Goal: Information Seeking & Learning: Learn about a topic

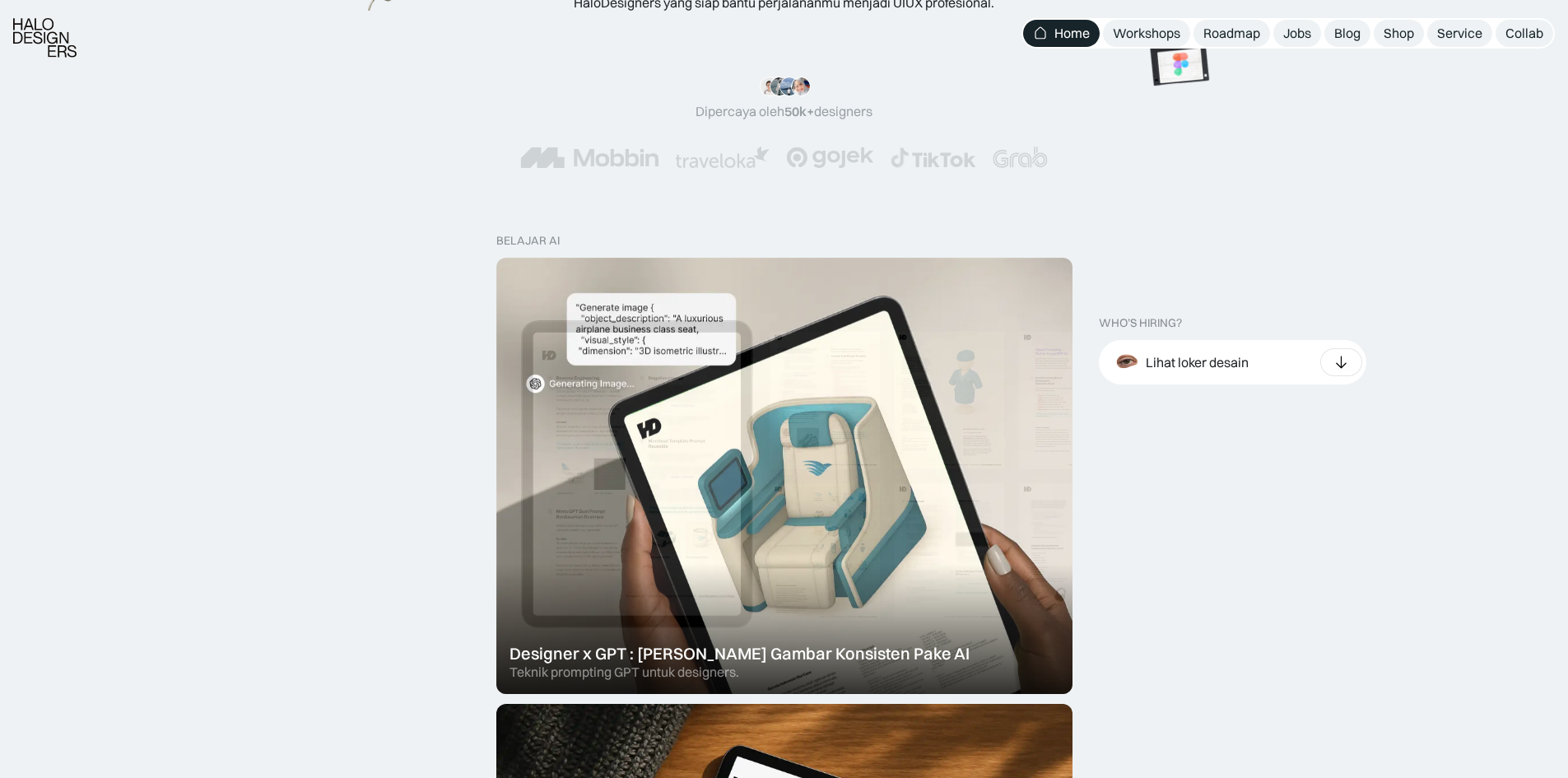
scroll to position [494, 0]
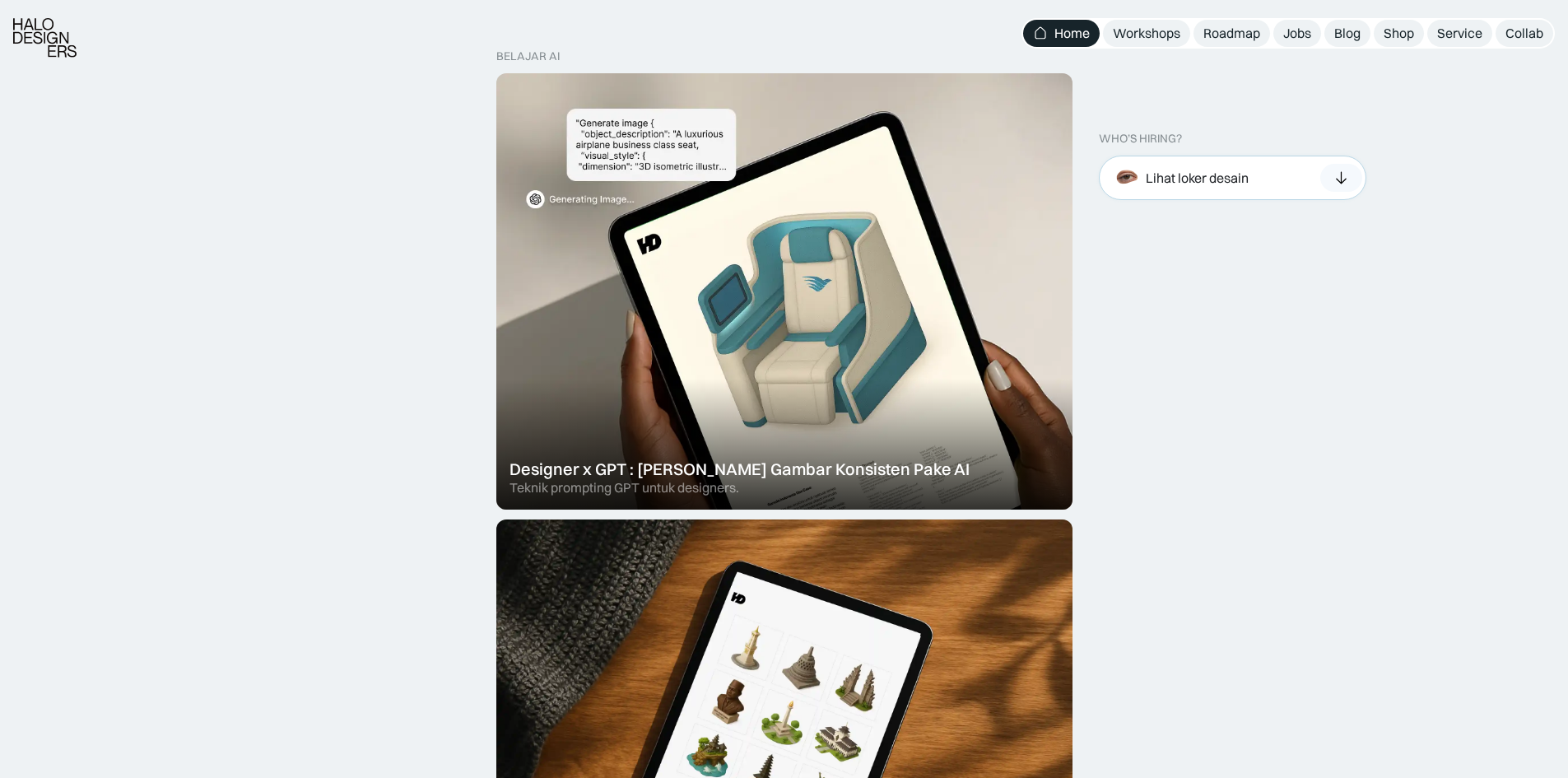
click at [1335, 177] on icon at bounding box center [1341, 178] width 17 height 16
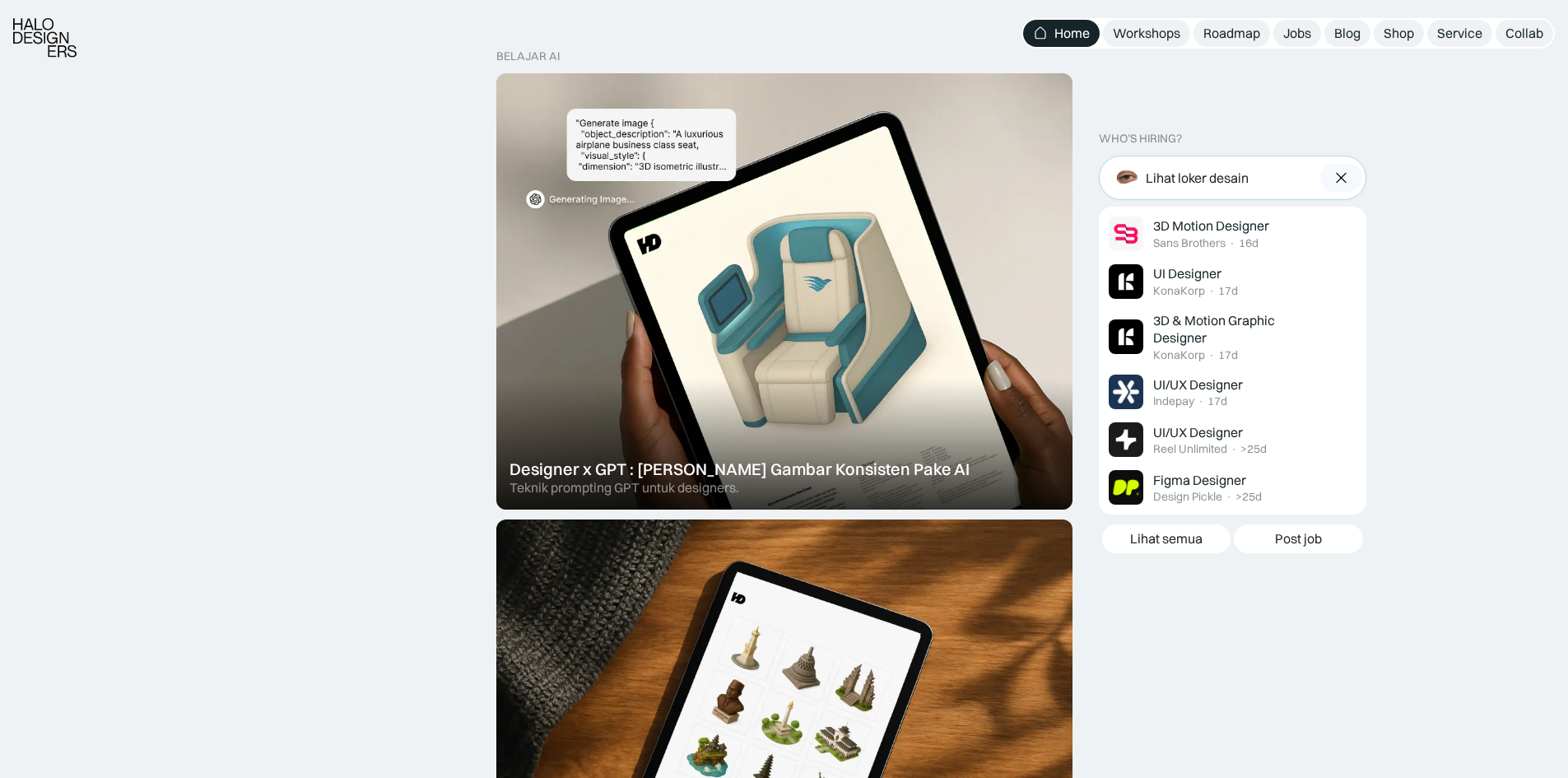
click at [1340, 179] on img at bounding box center [1341, 178] width 17 height 16
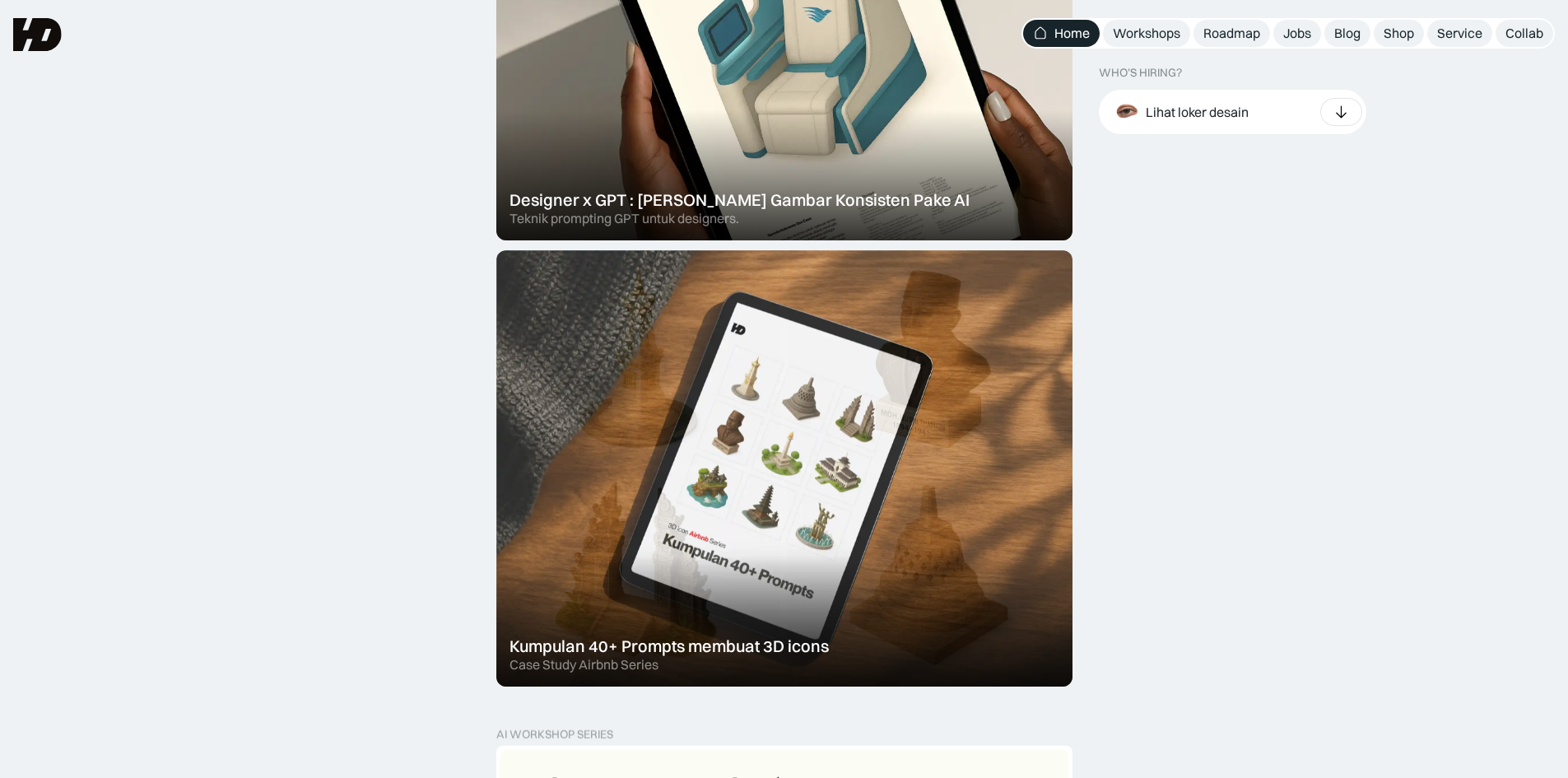
scroll to position [741, 0]
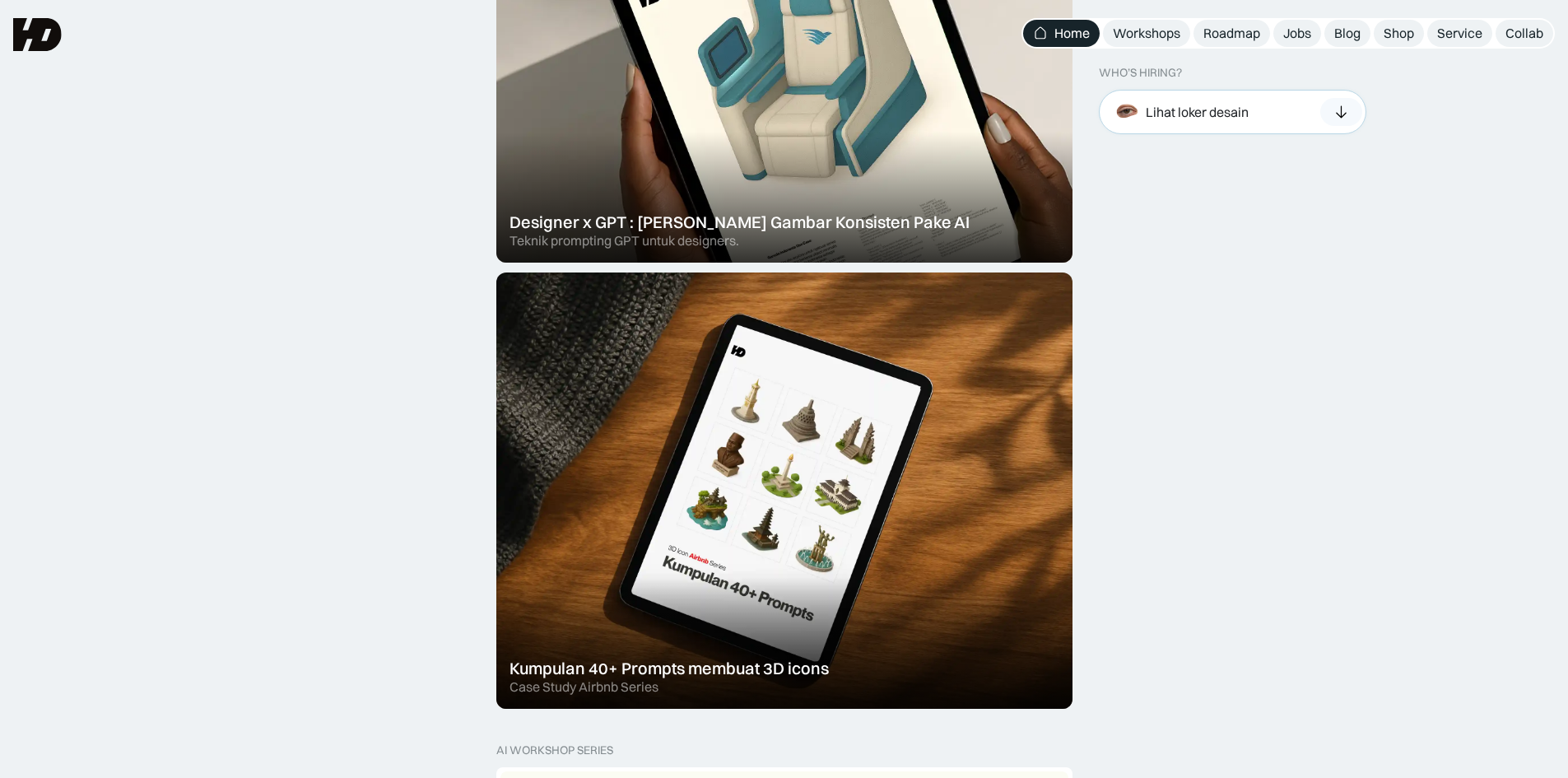
click at [1345, 114] on icon at bounding box center [1342, 112] width 11 height 13
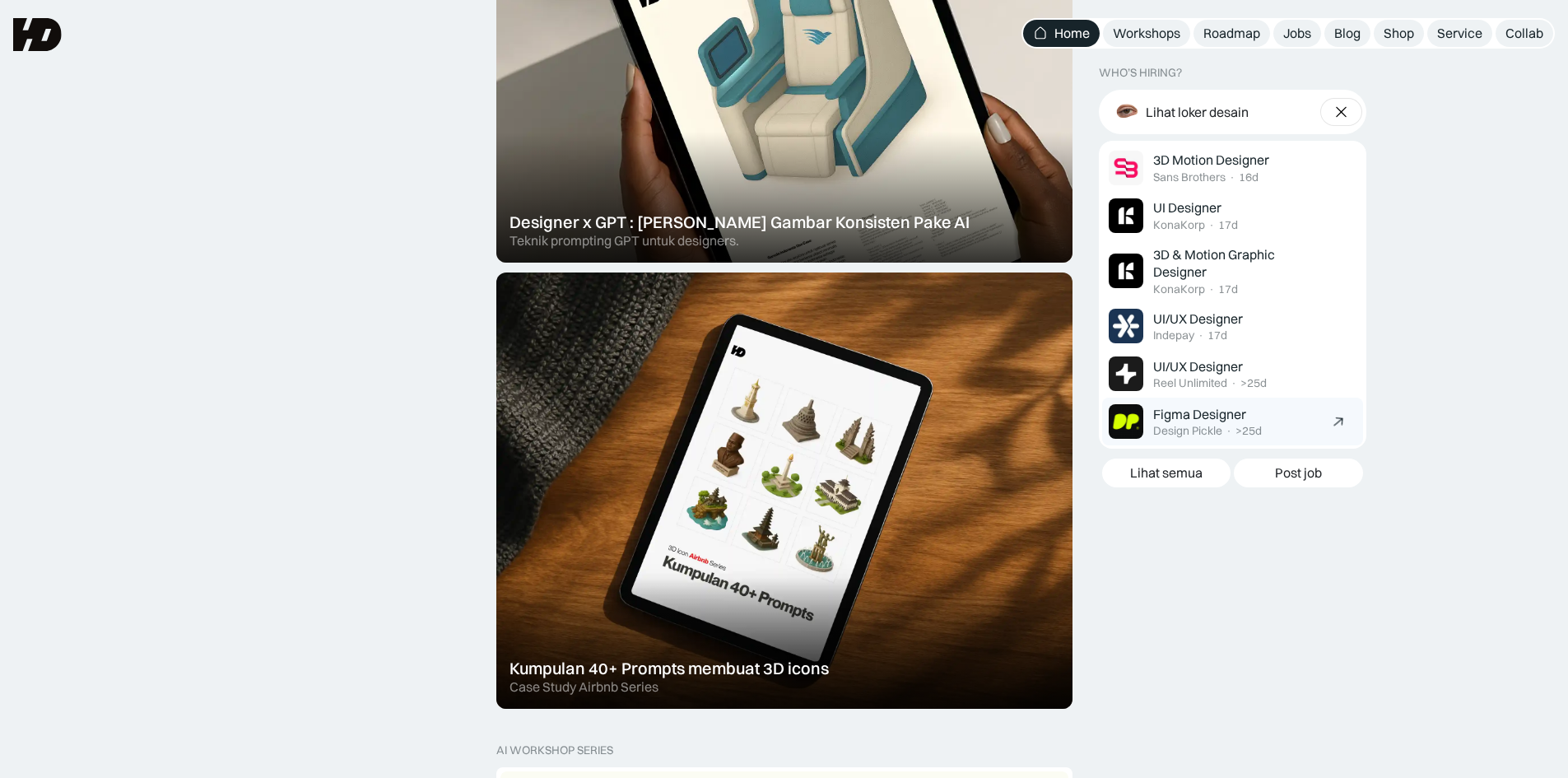
click at [1206, 415] on div "Figma Designer" at bounding box center [1200, 413] width 93 height 17
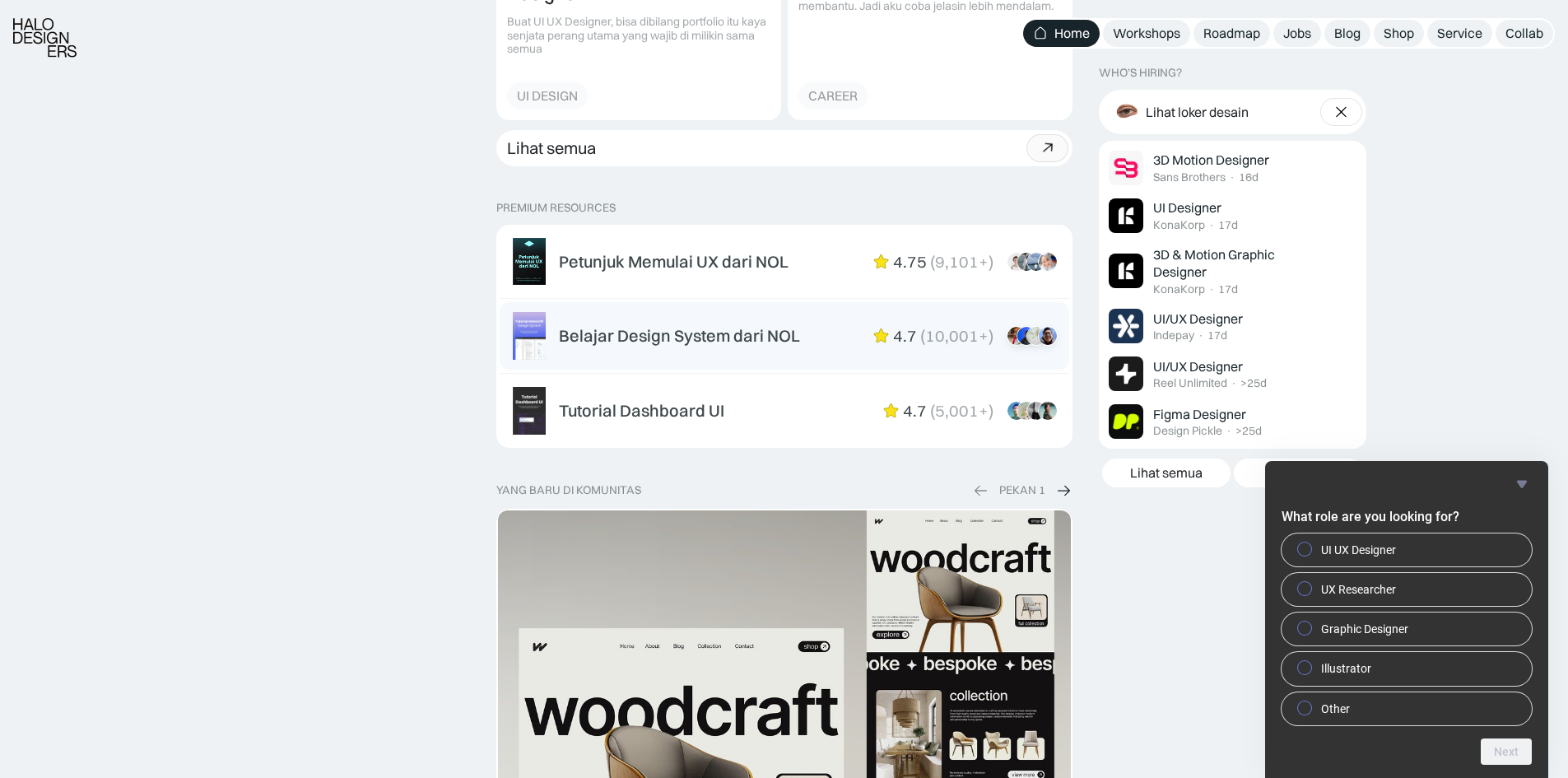
scroll to position [2553, 0]
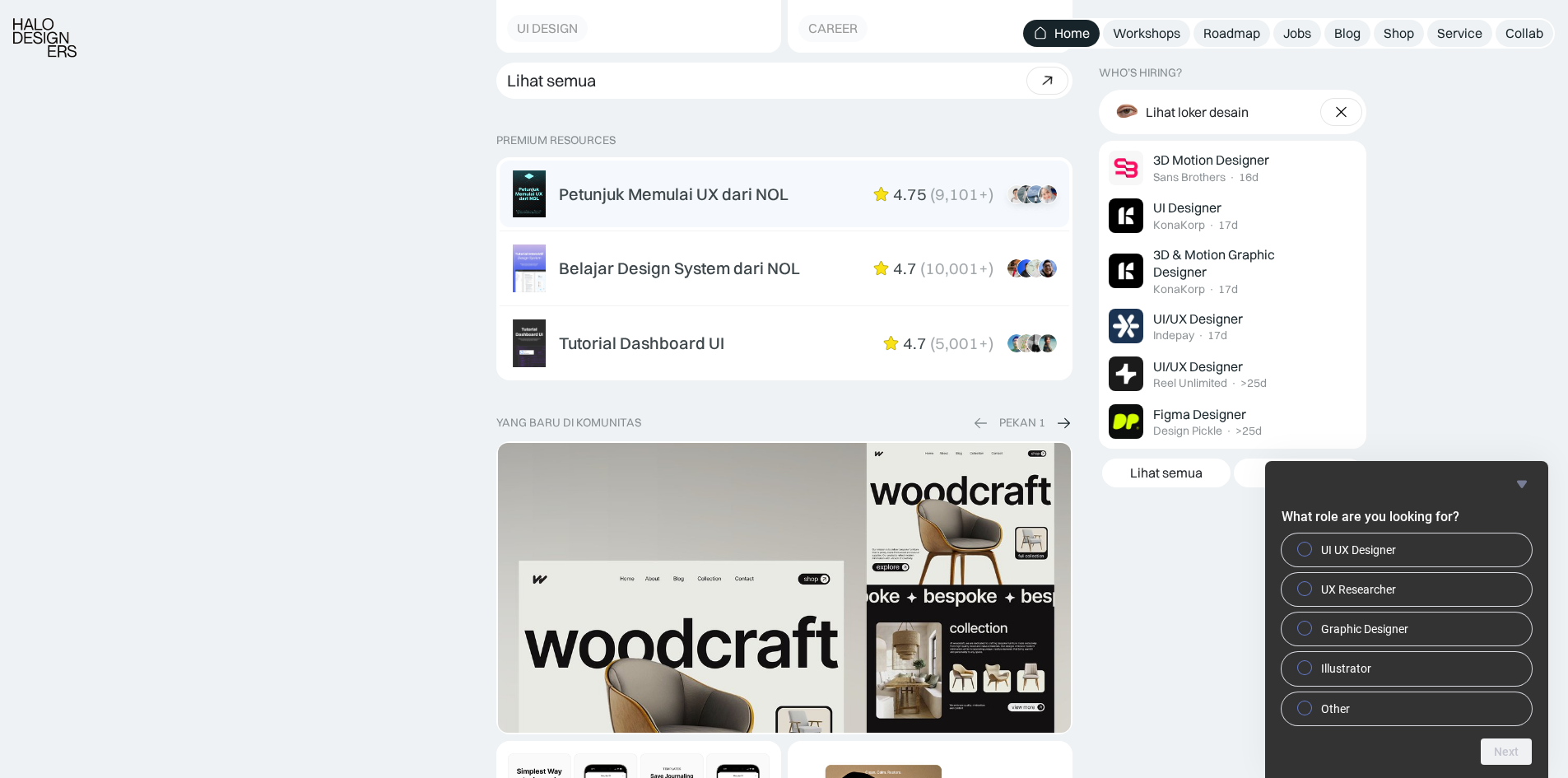
click at [737, 193] on div "Petunjuk Memulai UX dari NOL" at bounding box center [674, 194] width 230 height 20
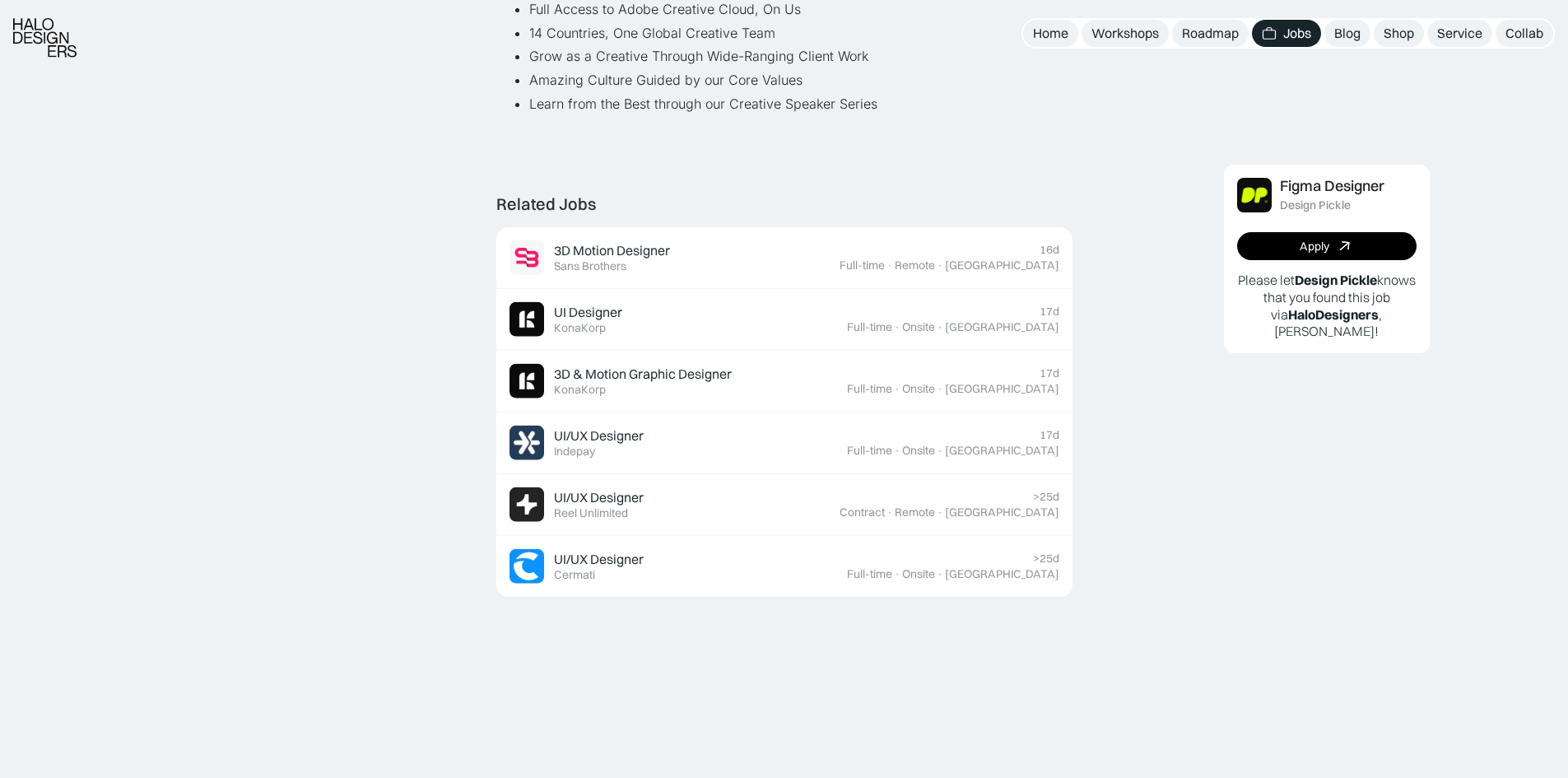
scroll to position [1400, 0]
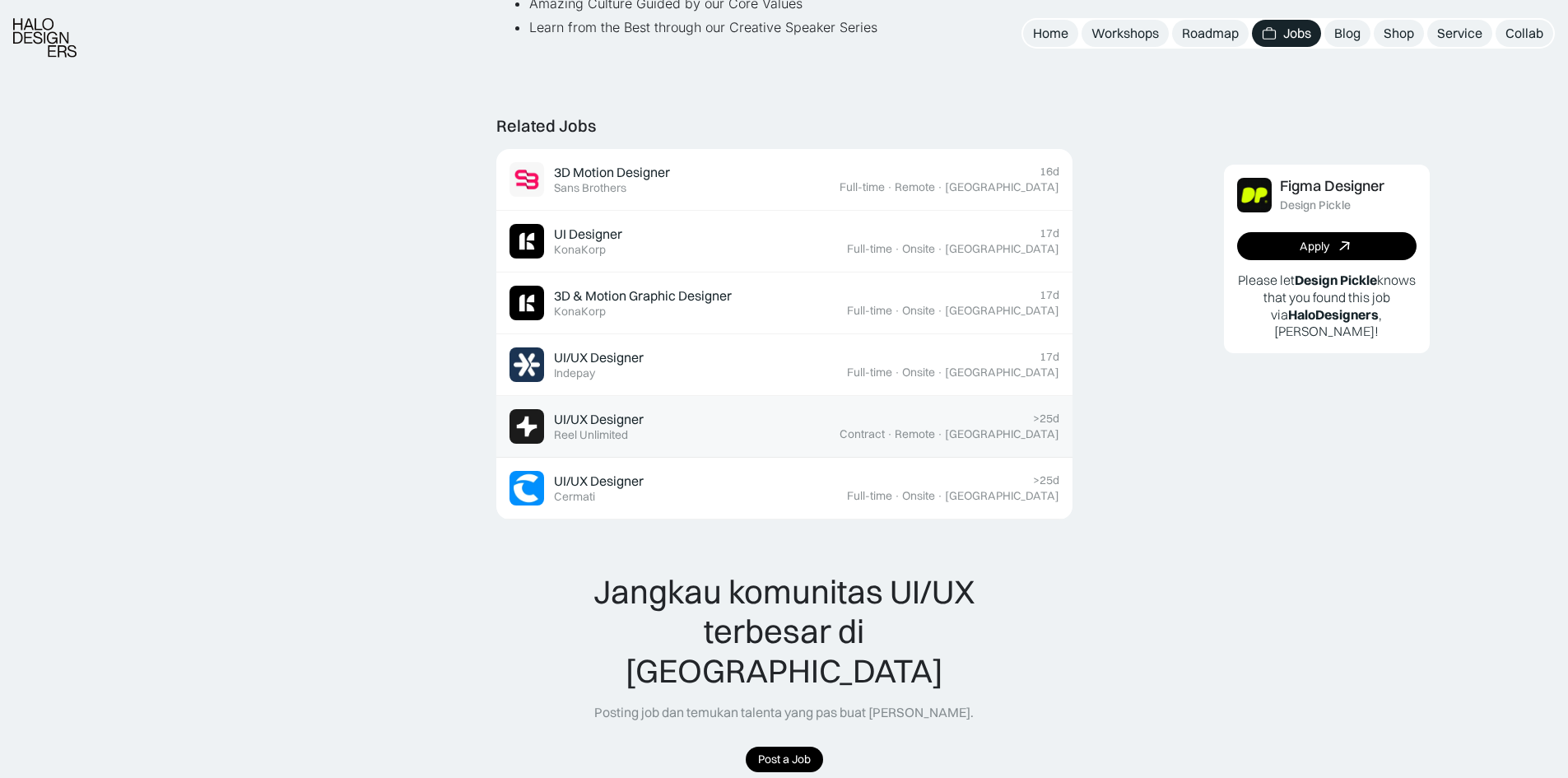
click at [657, 413] on div "UI/UX Designer Featured Reel Unlimited" at bounding box center [675, 426] width 330 height 34
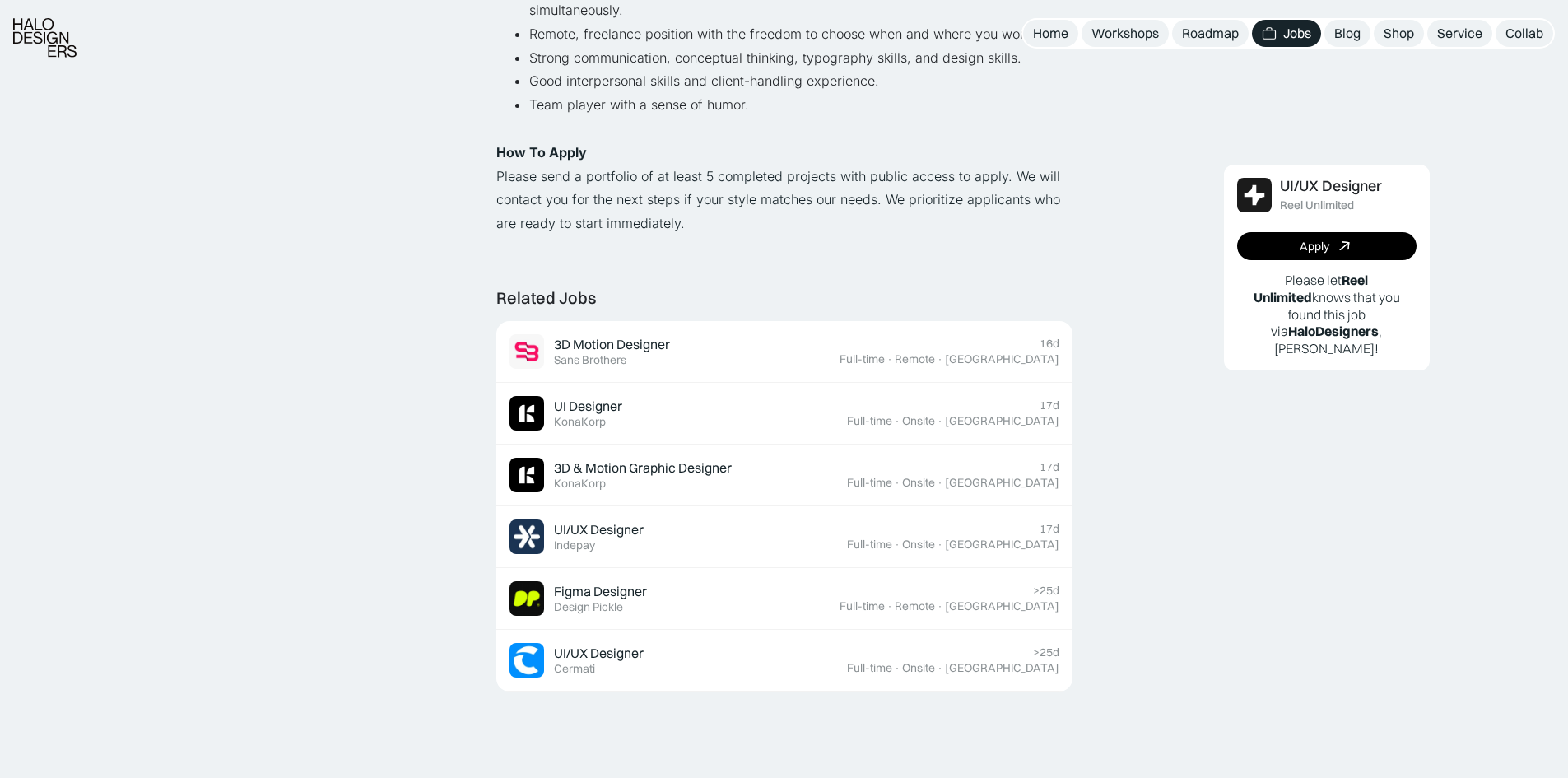
scroll to position [1318, 0]
